Goal: Find specific page/section: Find specific page/section

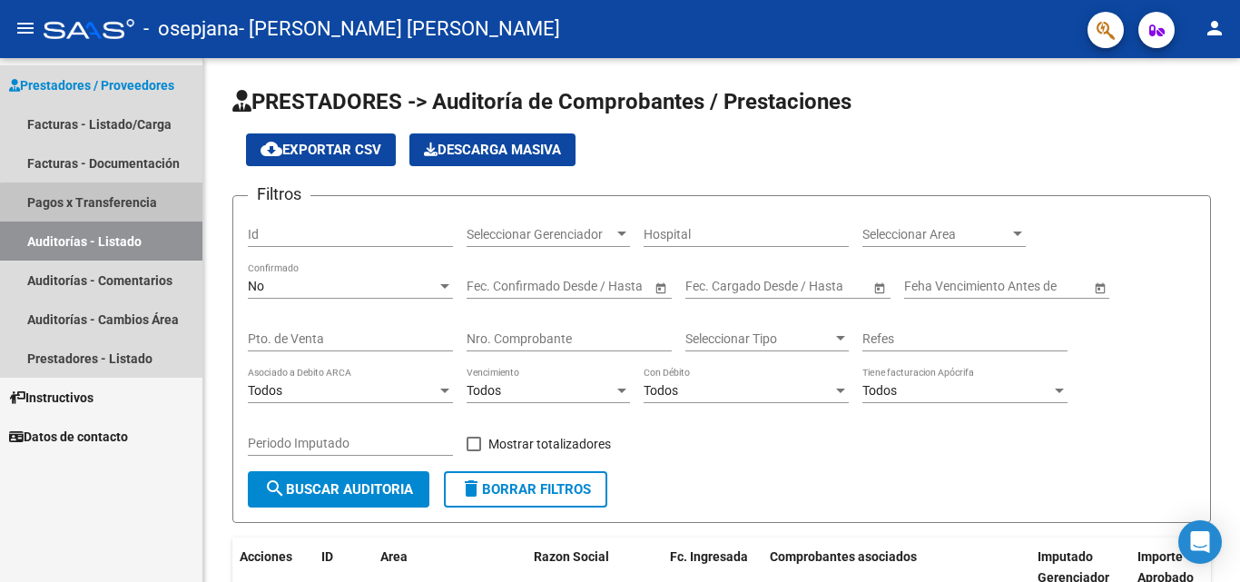
click at [122, 205] on link "Pagos x Transferencia" at bounding box center [101, 201] width 202 height 39
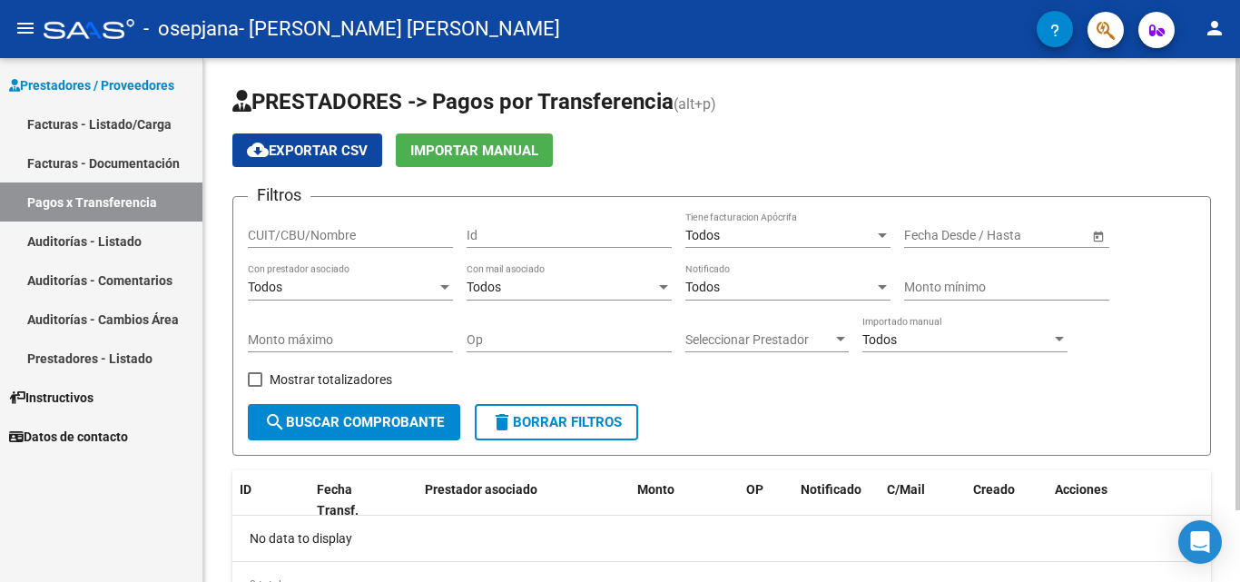
scroll to position [83, 0]
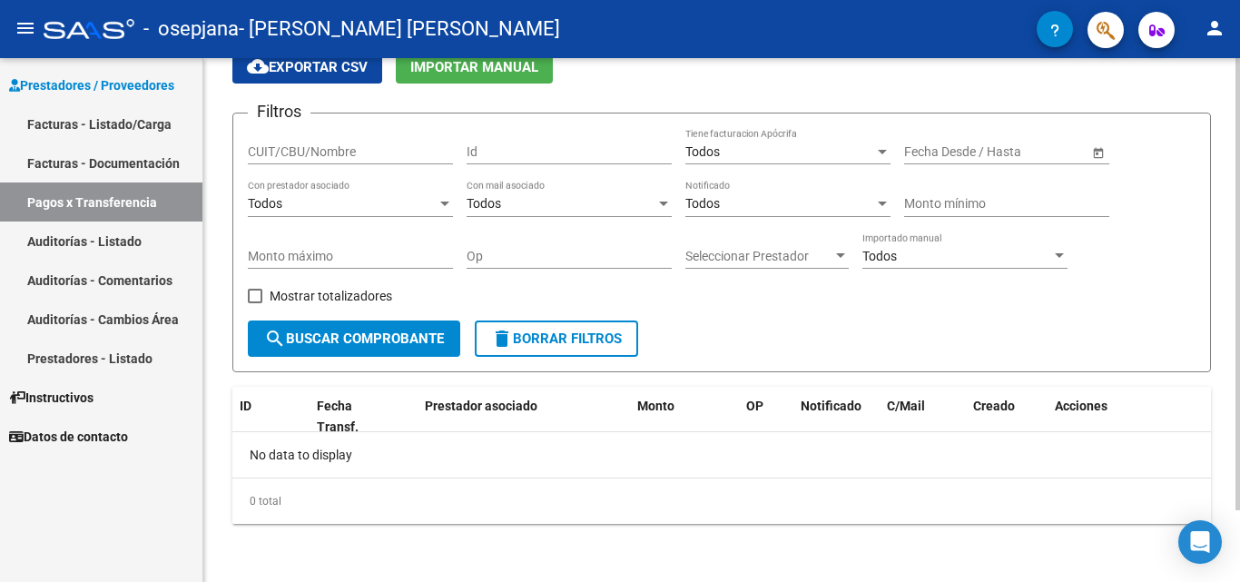
click at [1239, 372] on div at bounding box center [1237, 356] width 5 height 452
click at [100, 133] on link "Facturas - Listado/Carga" at bounding box center [101, 123] width 202 height 39
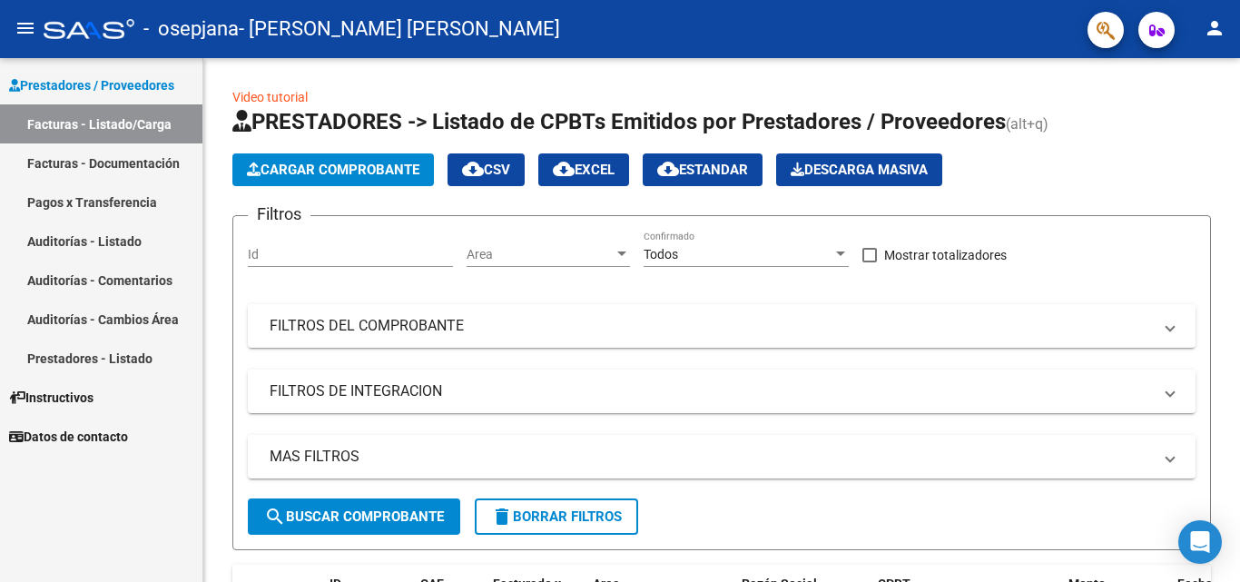
click at [113, 163] on link "Facturas - Documentación" at bounding box center [101, 162] width 202 height 39
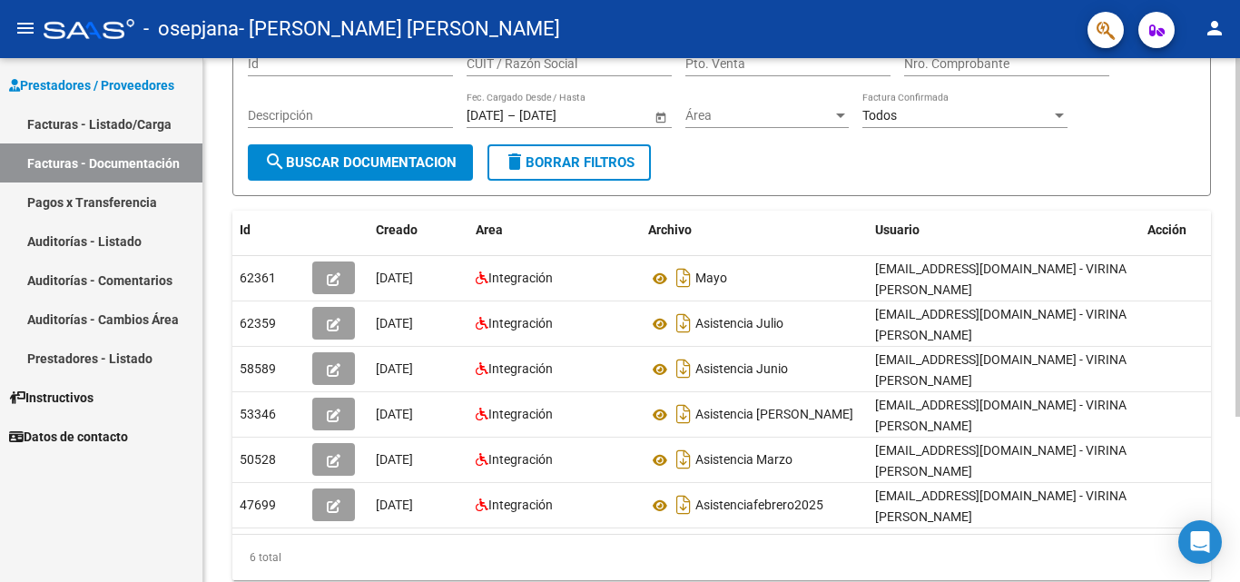
scroll to position [175, 0]
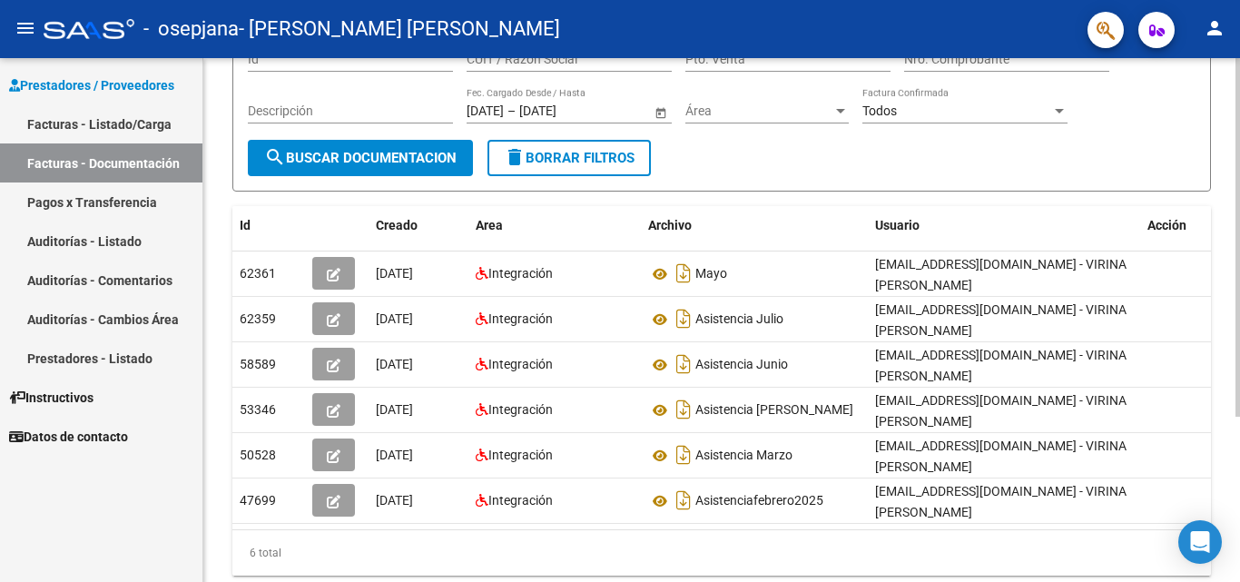
click at [1239, 458] on div at bounding box center [1237, 365] width 5 height 358
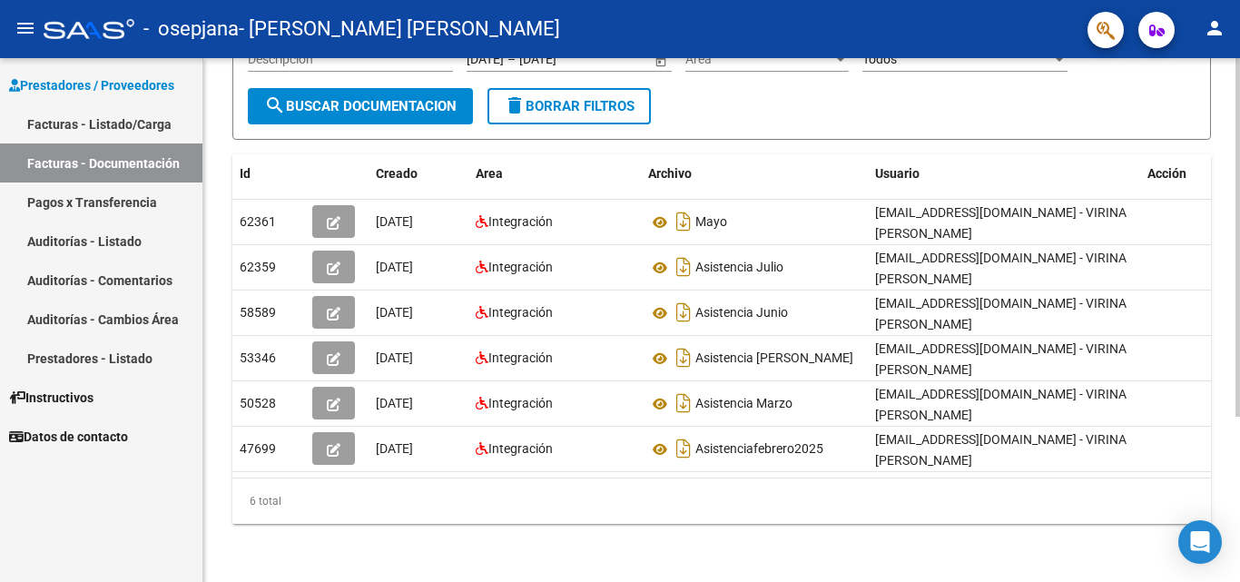
scroll to position [241, 0]
click at [1239, 488] on div at bounding box center [1237, 402] width 5 height 358
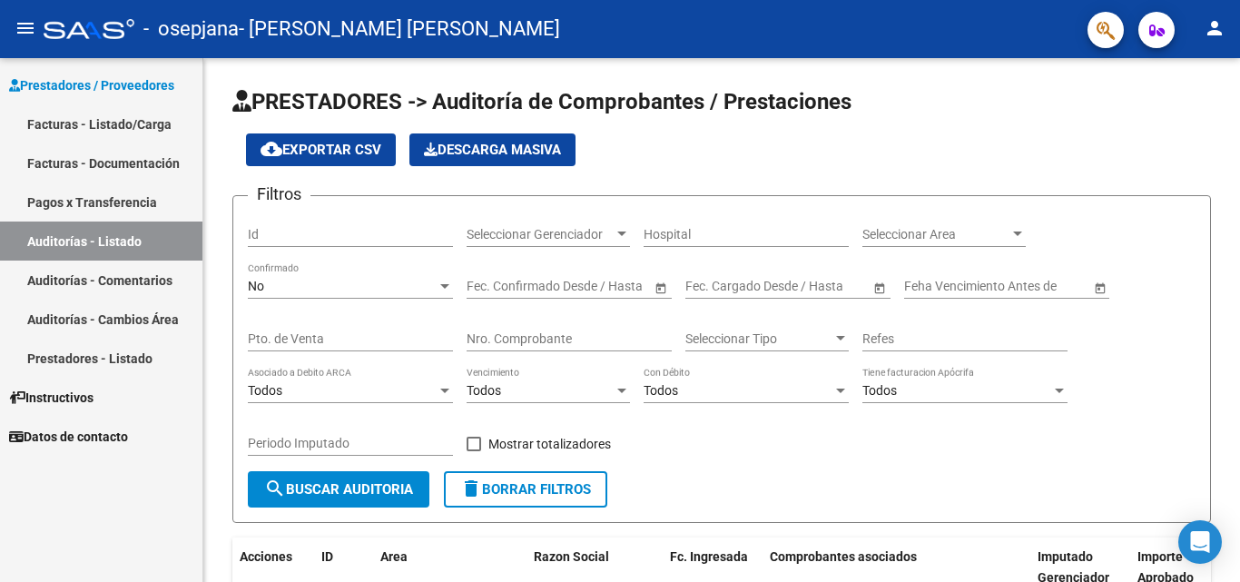
click at [113, 157] on link "Facturas - Documentación" at bounding box center [101, 162] width 202 height 39
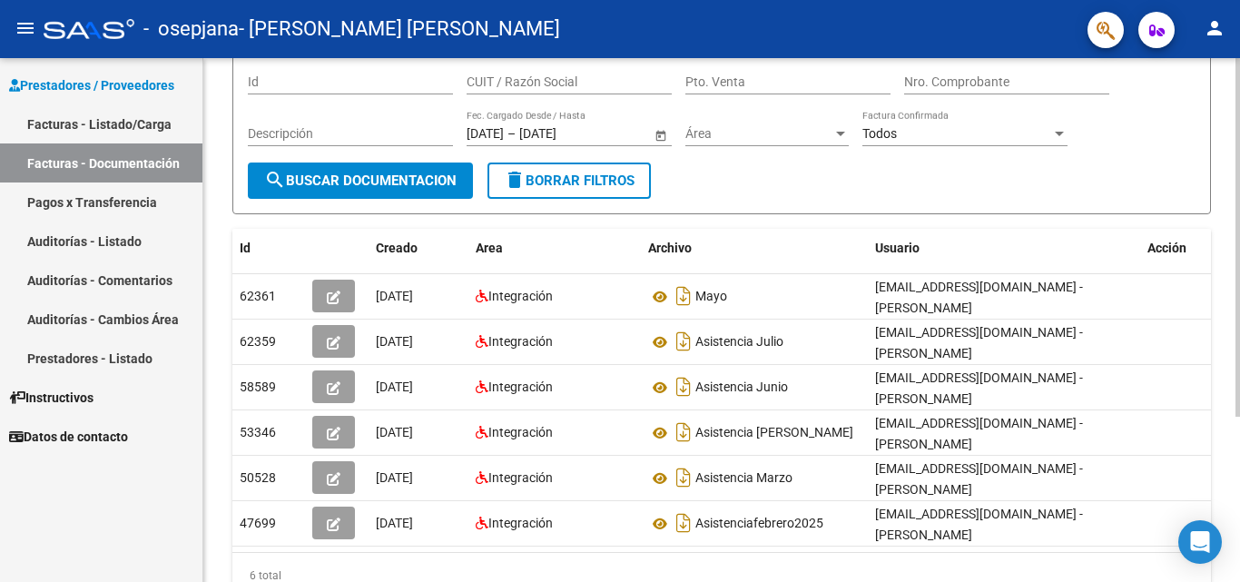
scroll to position [241, 0]
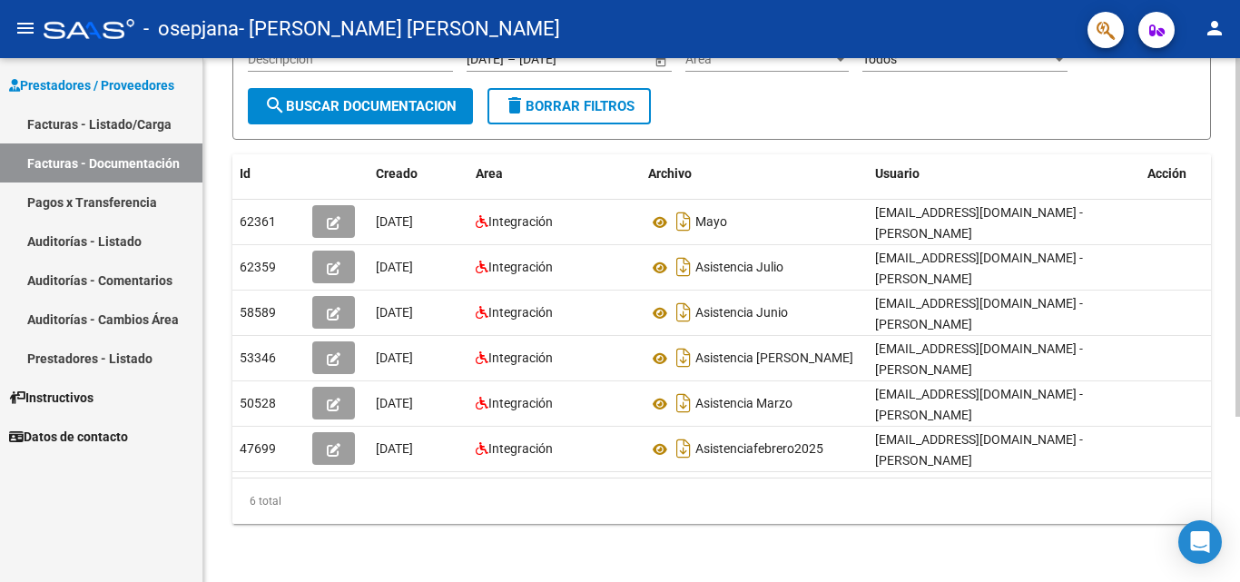
click at [1239, 488] on div at bounding box center [1237, 402] width 5 height 358
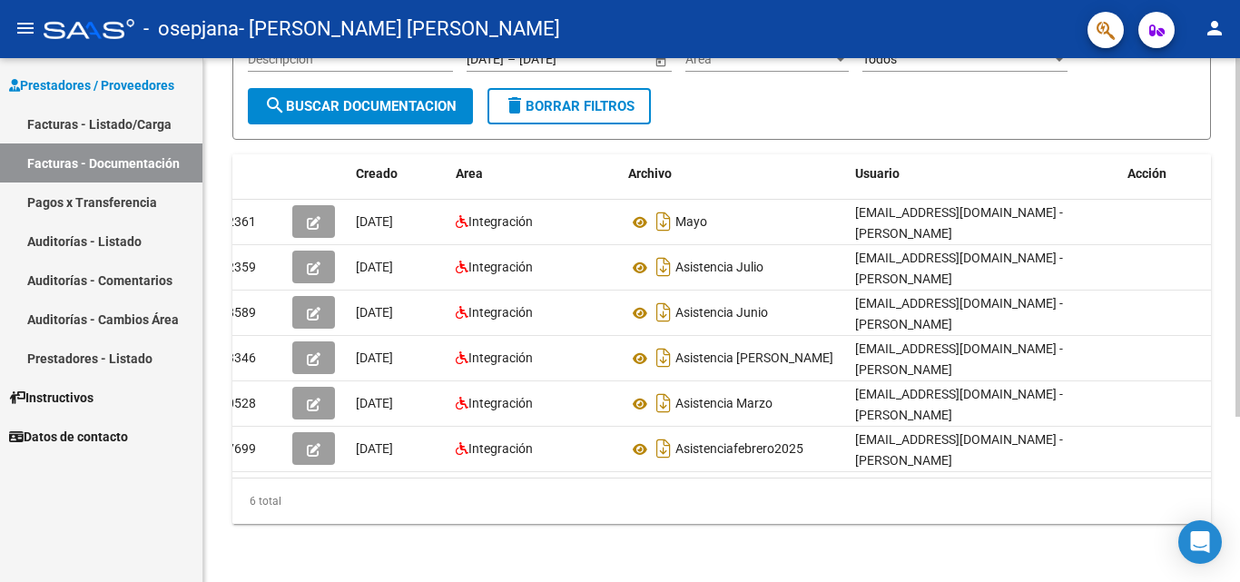
scroll to position [0, 0]
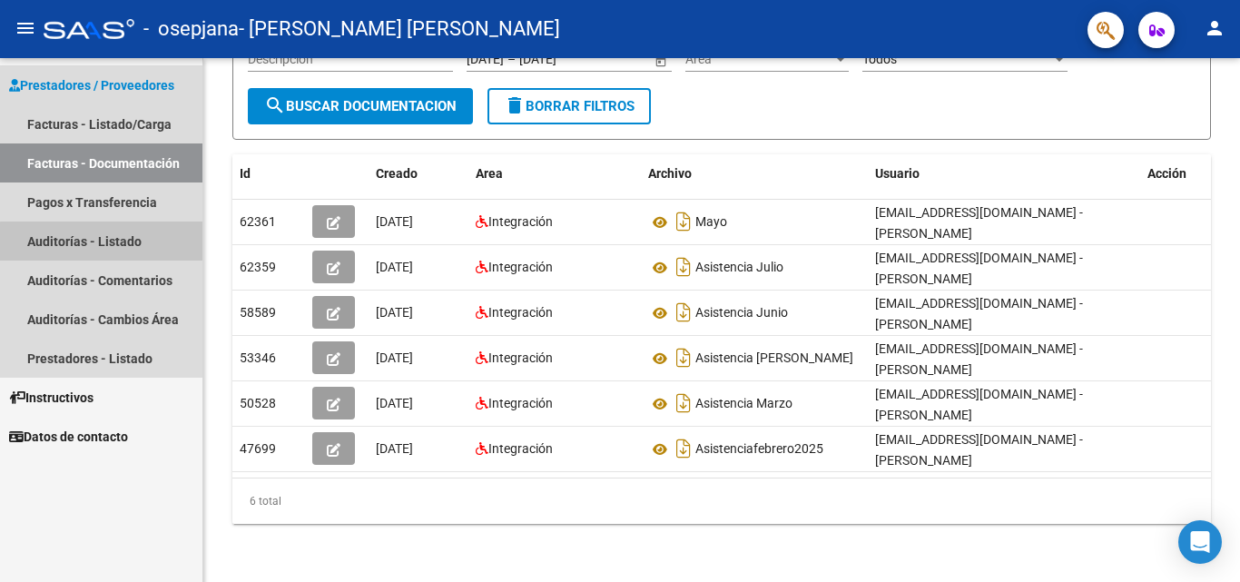
click at [105, 250] on link "Auditorías - Listado" at bounding box center [101, 240] width 202 height 39
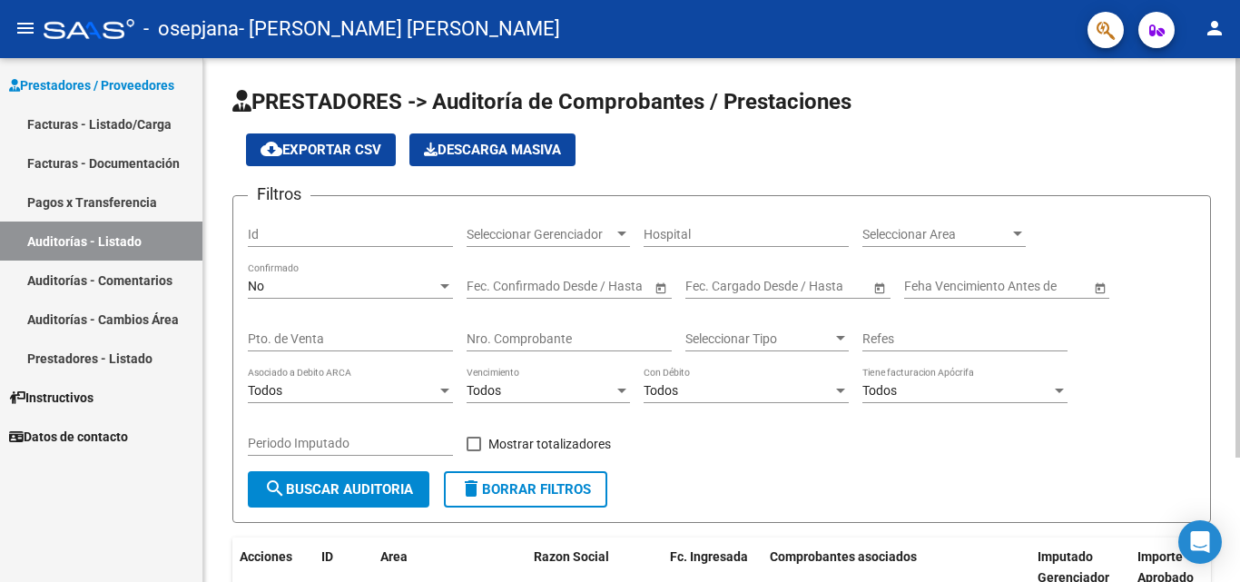
scroll to position [163, 0]
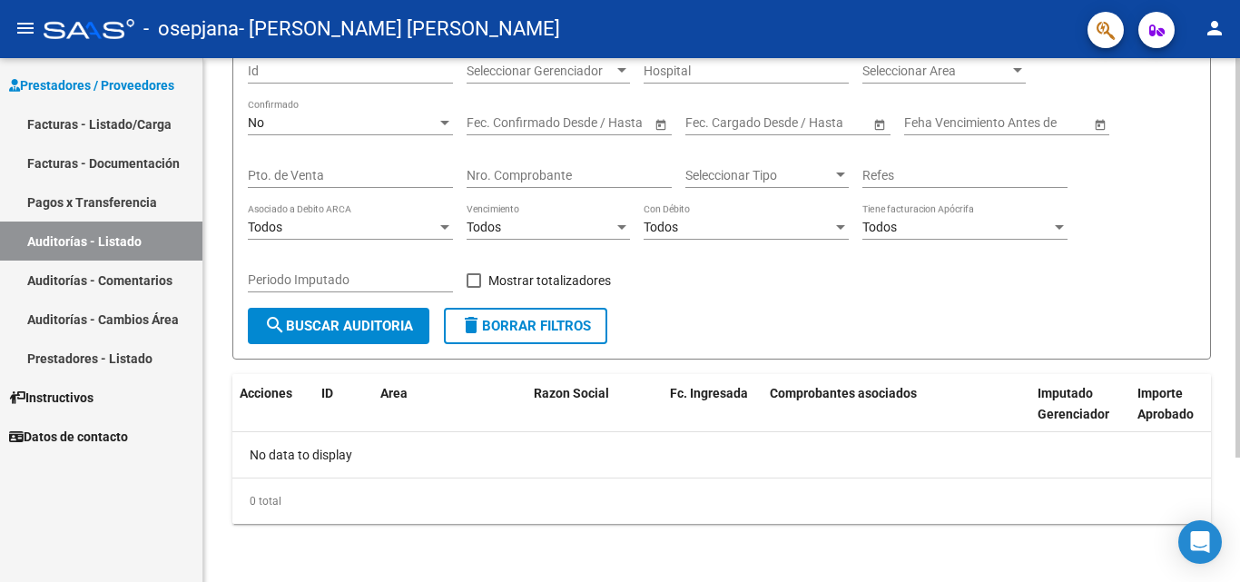
click at [1220, 513] on div "PRESTADORES -> Auditoría de Comprobantes / Prestaciones cloud_download Exportar…" at bounding box center [723, 238] width 1041 height 687
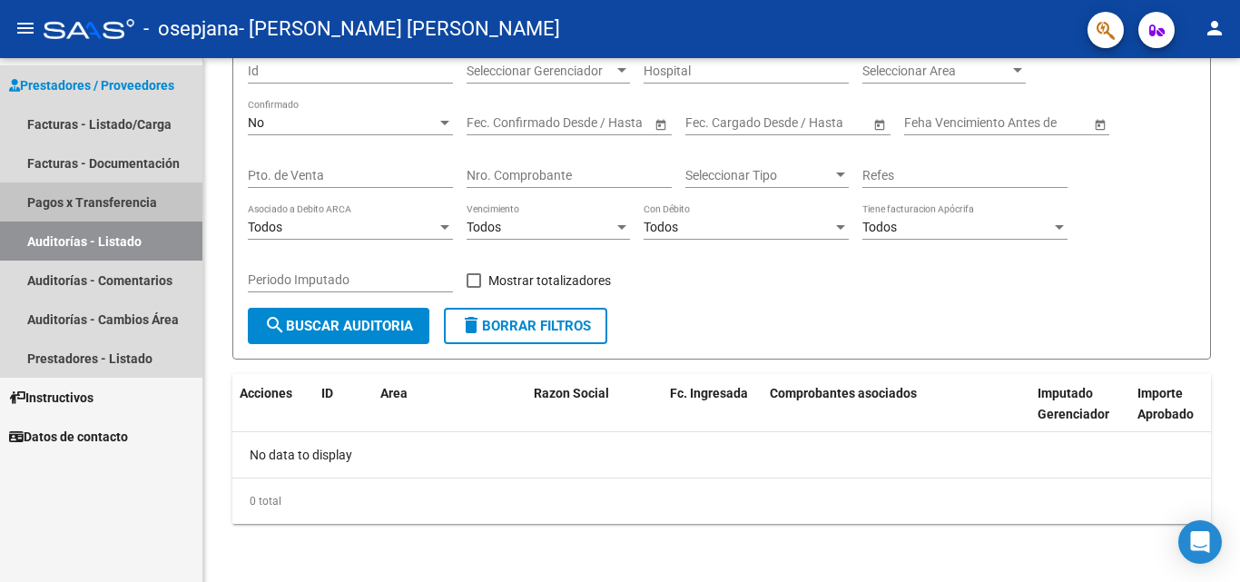
click at [123, 203] on link "Pagos x Transferencia" at bounding box center [101, 201] width 202 height 39
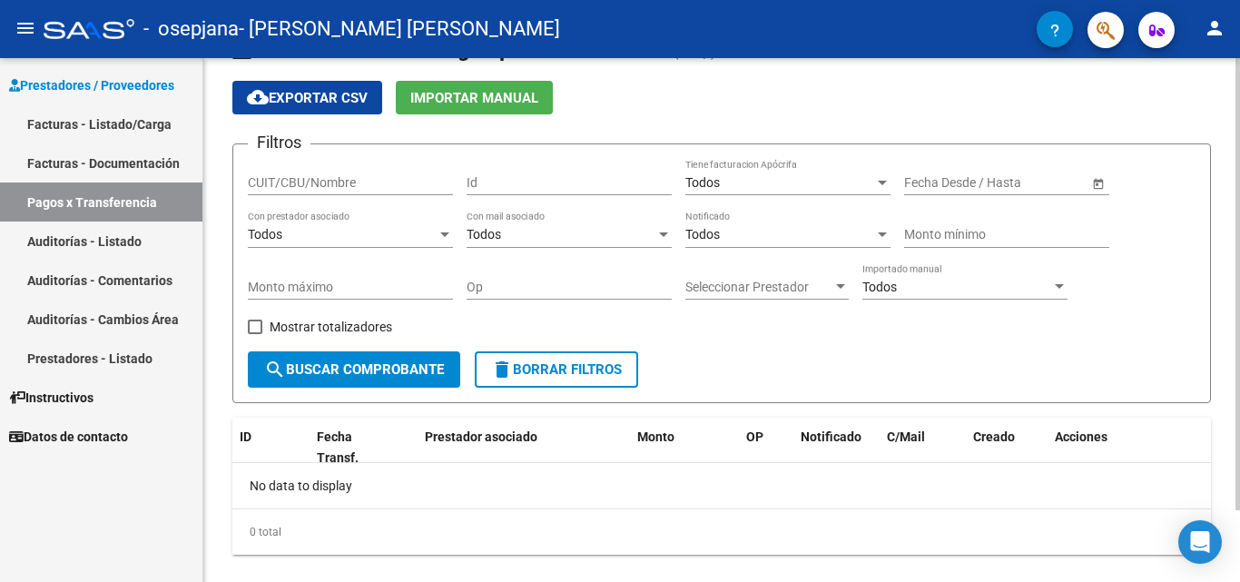
scroll to position [28, 0]
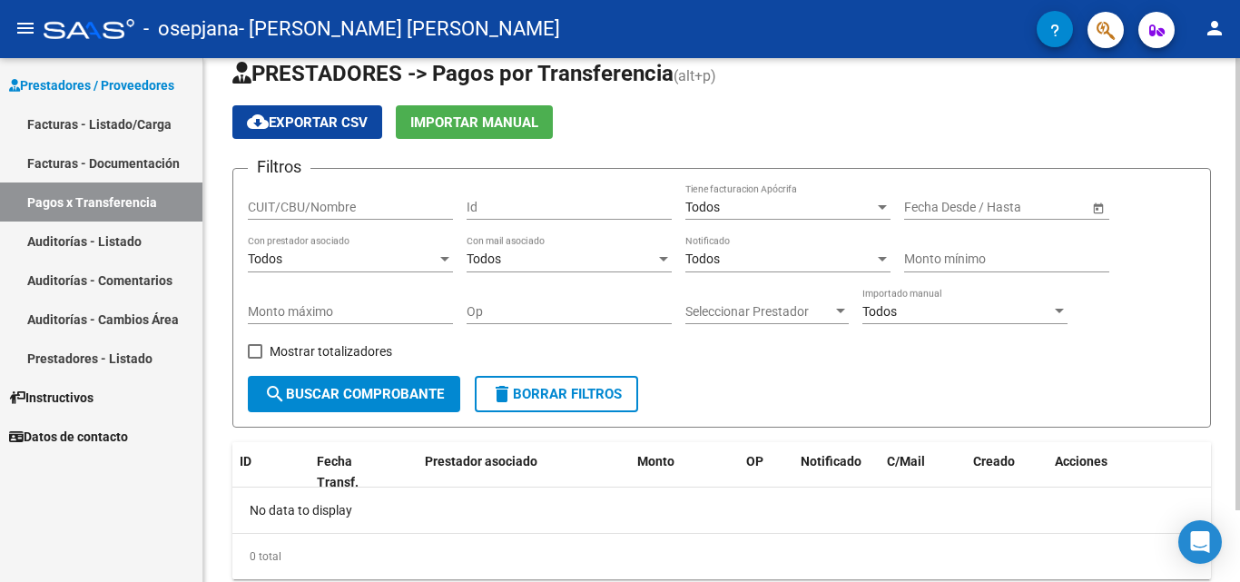
click at [1239, 198] on div at bounding box center [1237, 309] width 5 height 452
click at [141, 162] on link "Facturas - Documentación" at bounding box center [101, 162] width 202 height 39
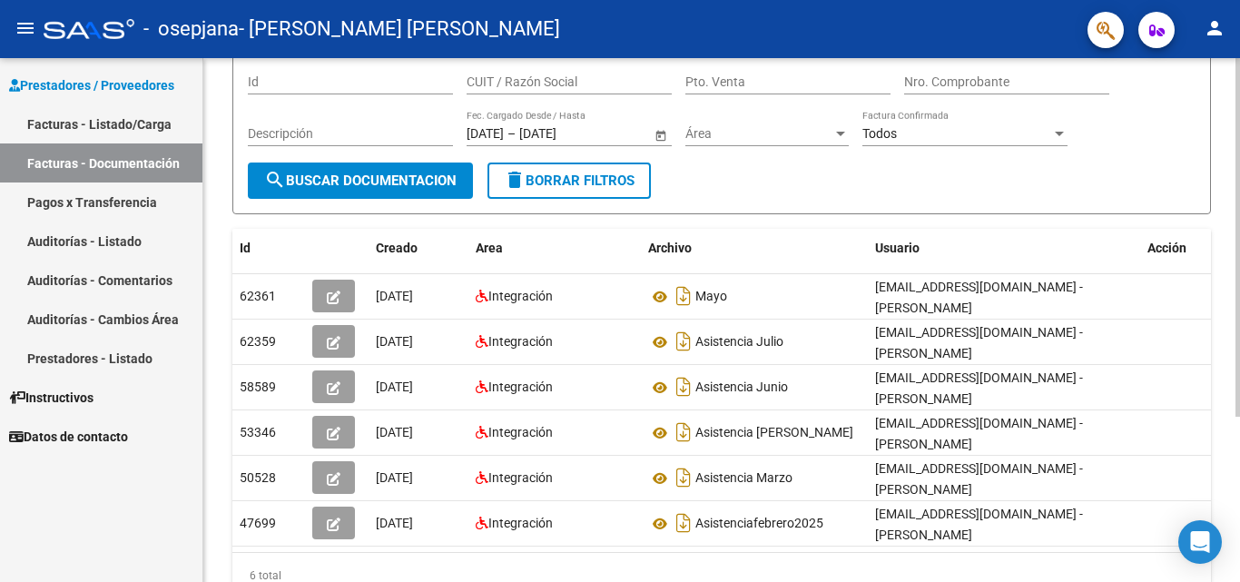
scroll to position [241, 0]
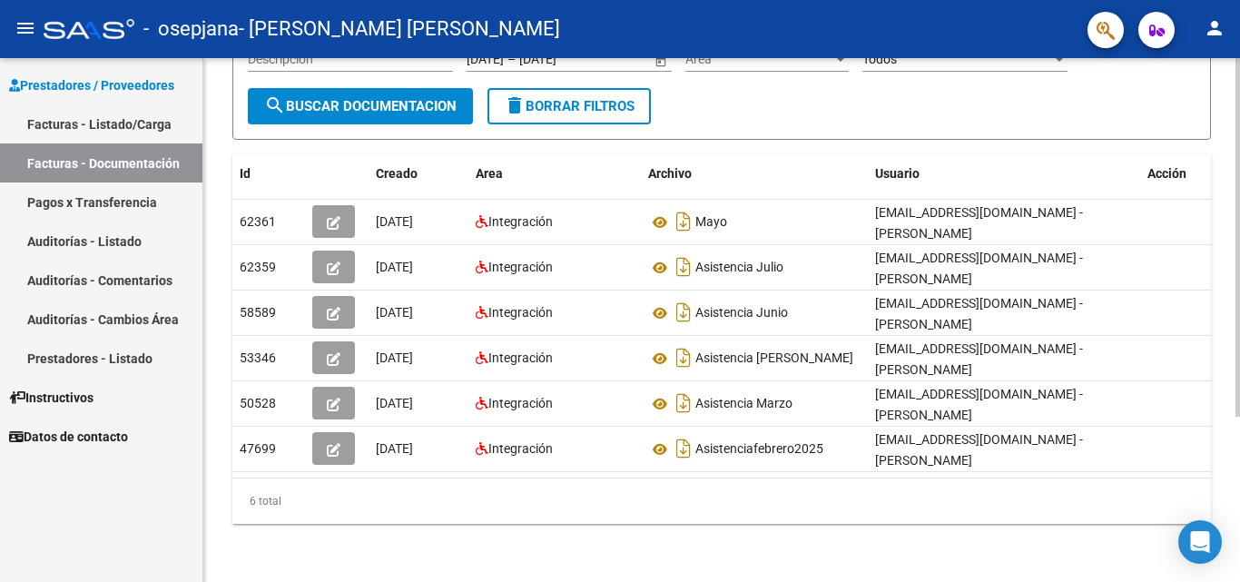
click at [1213, 439] on div "PRESTADORES -> Comprobantes - Documentación Respaldatoria cloud_download Export…" at bounding box center [723, 206] width 1041 height 751
